Goal: Information Seeking & Learning: Check status

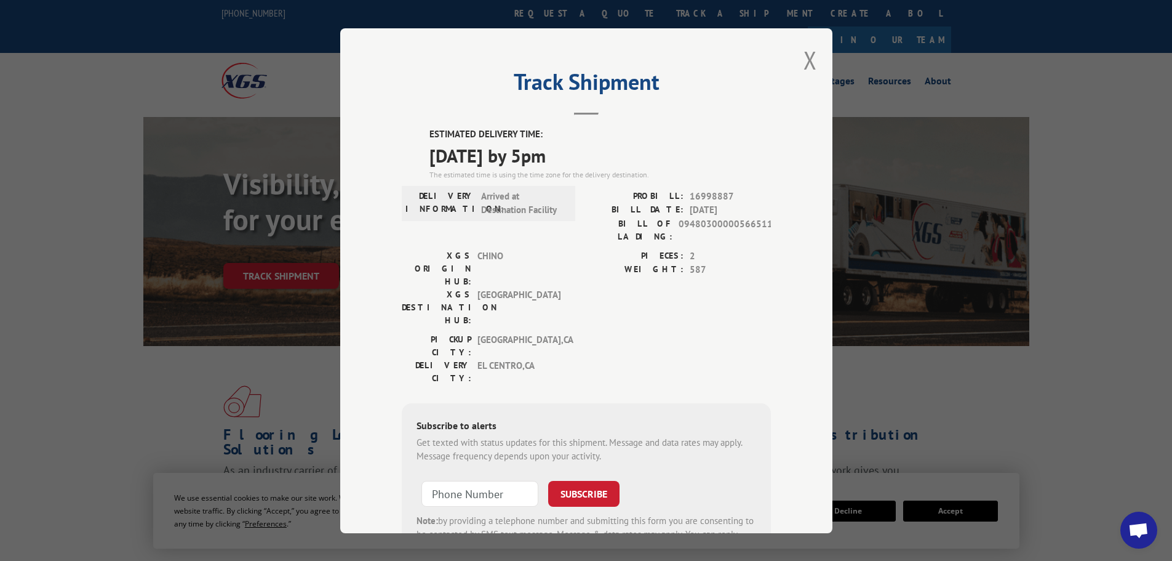
click at [805, 70] on button "Close modal" at bounding box center [811, 60] width 14 height 33
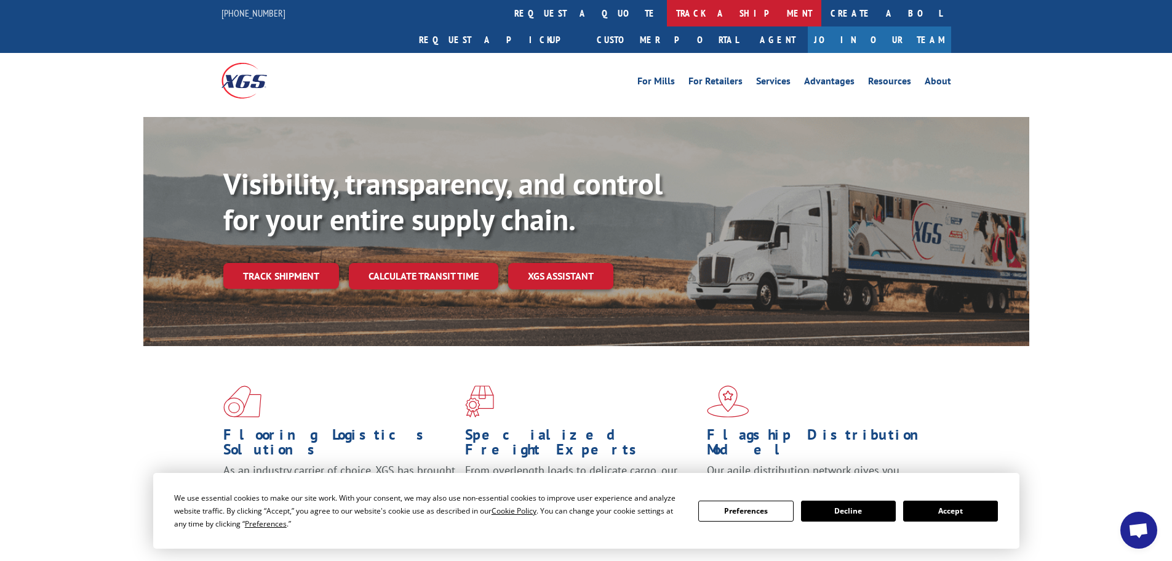
click at [667, 16] on link "track a shipment" at bounding box center [744, 13] width 154 height 26
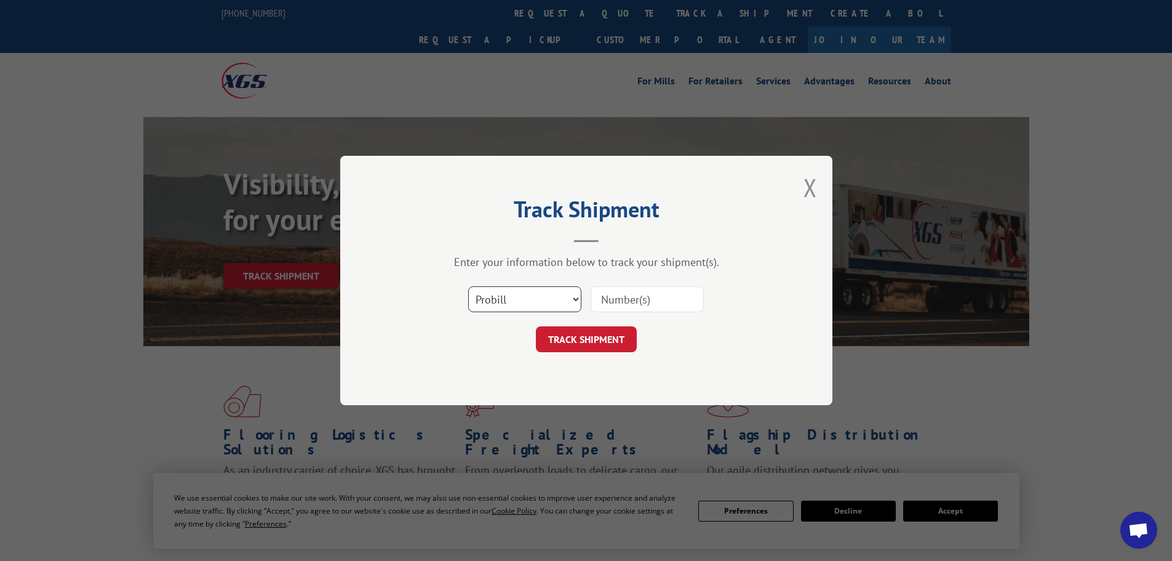
click at [525, 295] on select "Select category... Probill BOL PO" at bounding box center [524, 299] width 113 height 26
select select "po"
click at [468, 286] on select "Select category... Probill BOL PO" at bounding box center [524, 299] width 113 height 26
click at [602, 303] on input at bounding box center [647, 299] width 113 height 26
paste input "59535931"
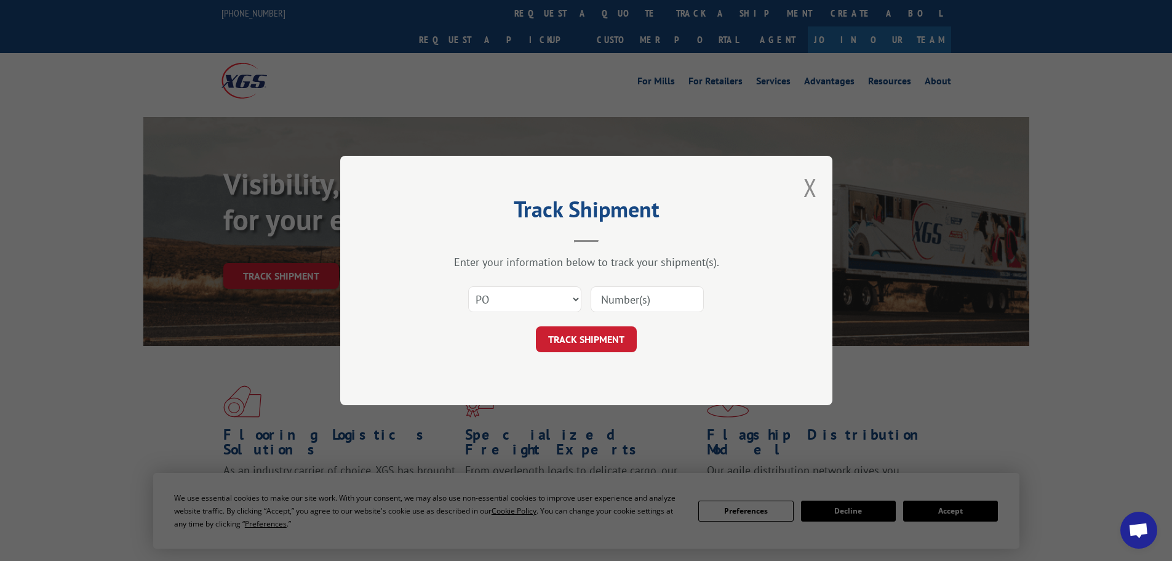
type input "59535931"
click button "TRACK SHIPMENT" at bounding box center [586, 339] width 101 height 26
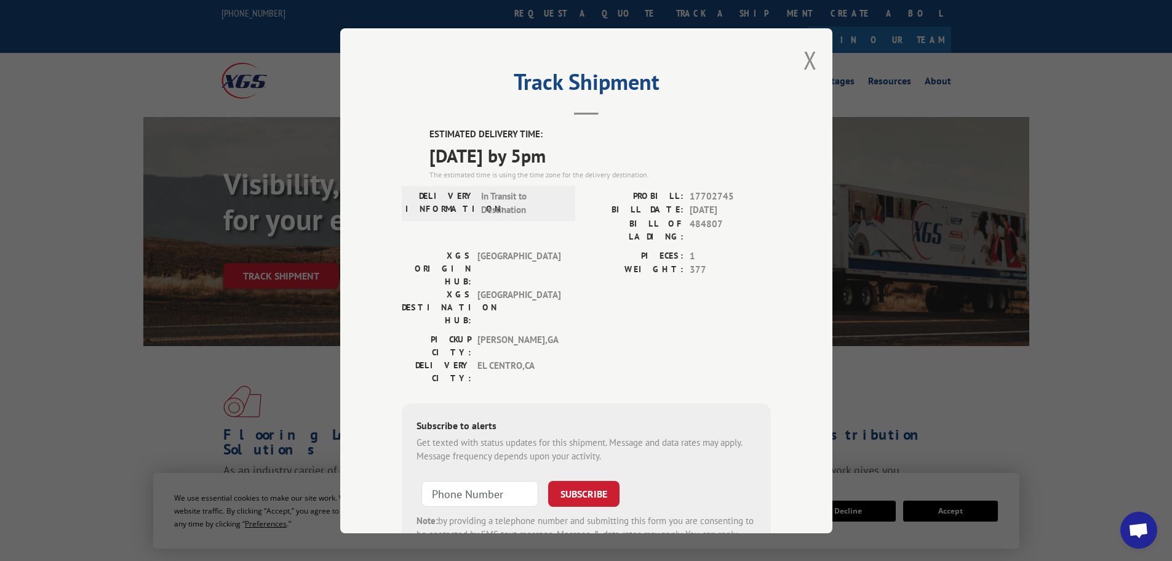
drag, startPoint x: 415, startPoint y: 132, endPoint x: 588, endPoint y: 158, distance: 174.2
click at [588, 158] on div "ESTIMATED DELIVERY TIME: [DATE] by 5pm The estimated time is using the time zon…" at bounding box center [586, 348] width 369 height 442
copy div "ESTIMATED DELIVERY TIME: [DATE] by 5pm"
